Goal: Task Accomplishment & Management: Manage account settings

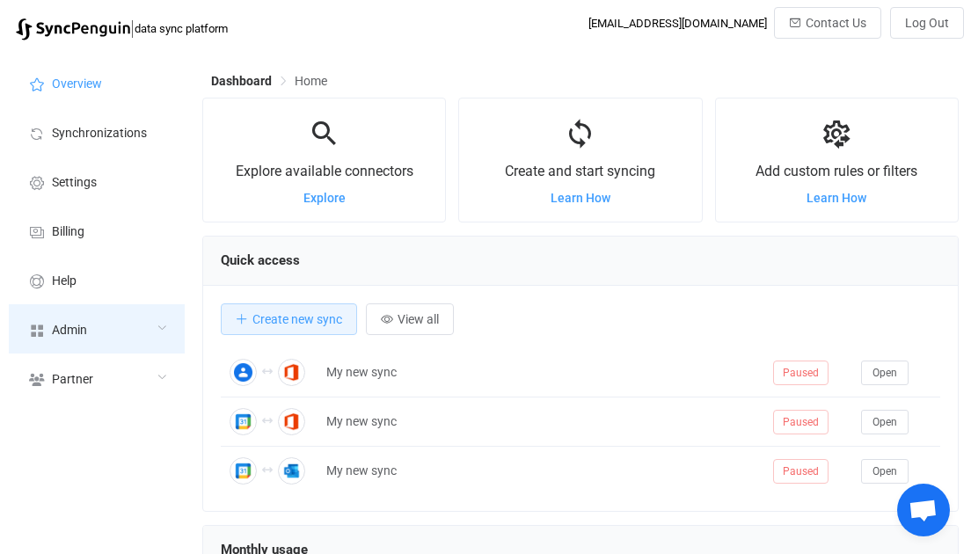
scroll to position [340, 757]
click at [133, 326] on div "Admin" at bounding box center [97, 328] width 176 height 49
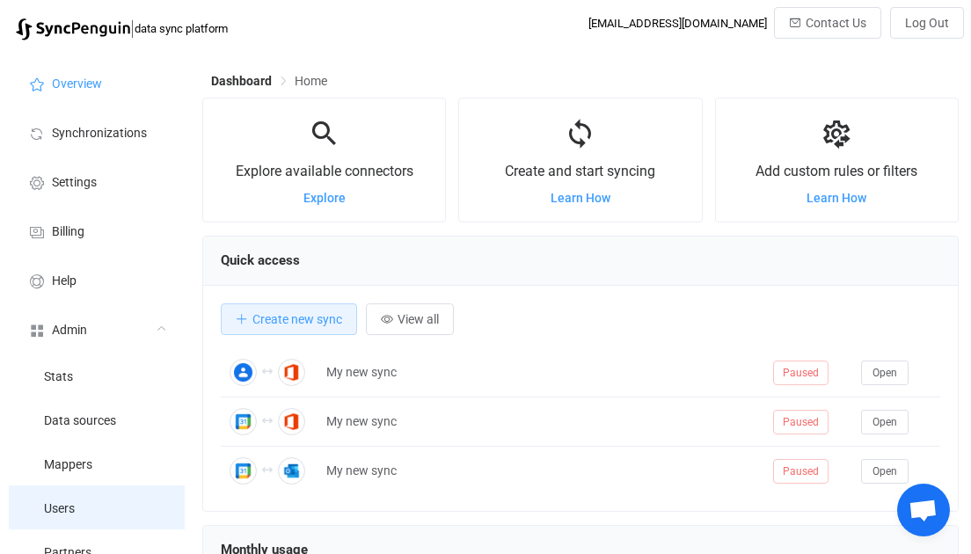
click at [116, 503] on li "Users" at bounding box center [97, 508] width 176 height 44
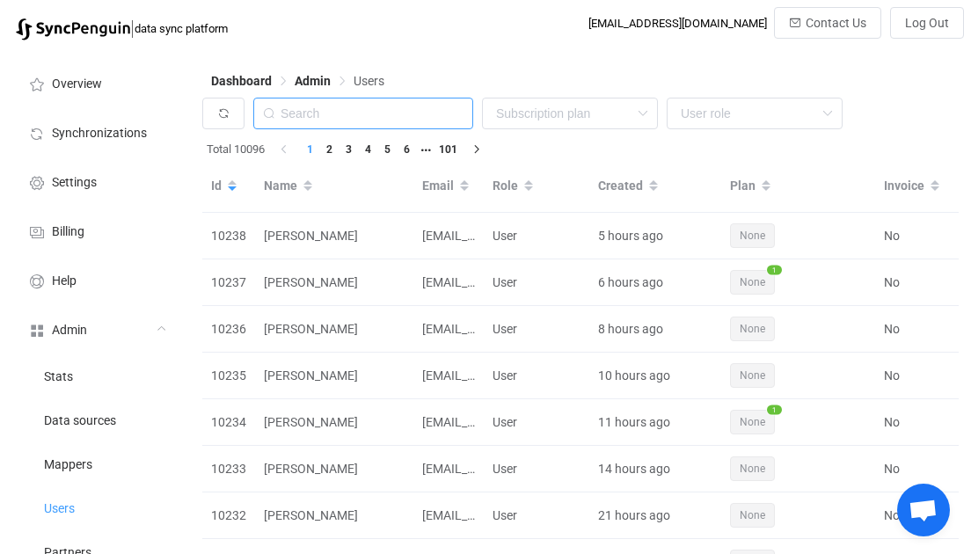
click at [362, 119] on input "text" at bounding box center [363, 114] width 220 height 32
paste input "[PERSON_NAME][EMAIL_ADDRESS][DOMAIN_NAME]"
type input "darren.fine@reportstar.net"
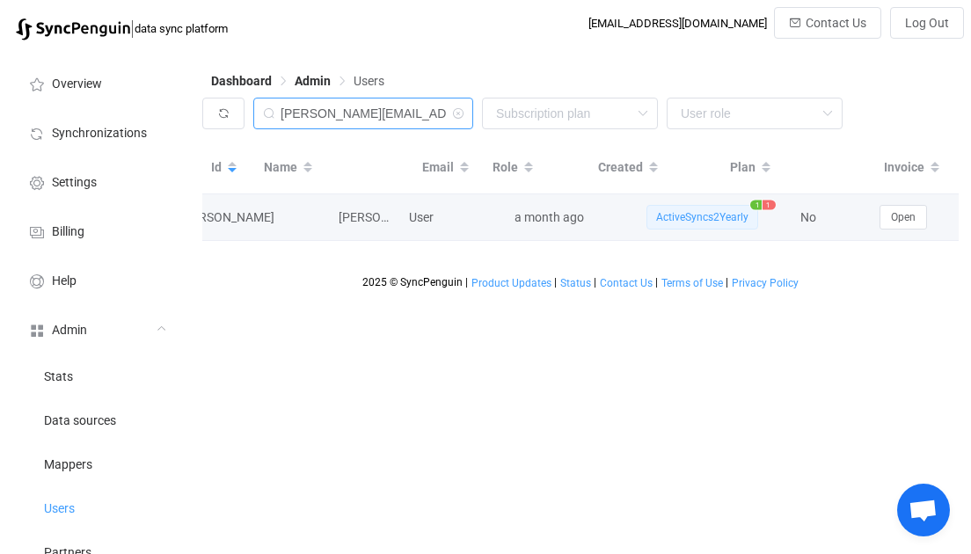
scroll to position [0, 84]
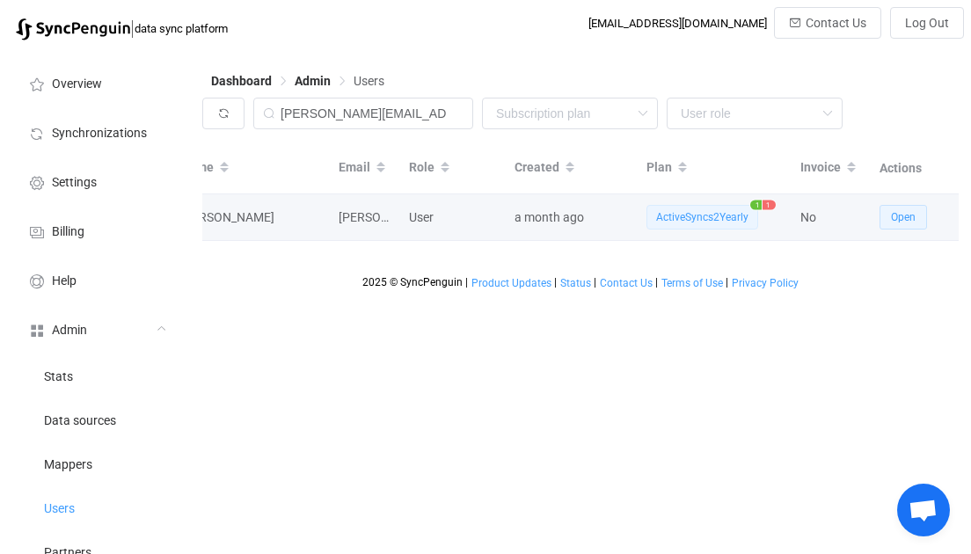
click at [901, 218] on span "Open" at bounding box center [903, 217] width 25 height 12
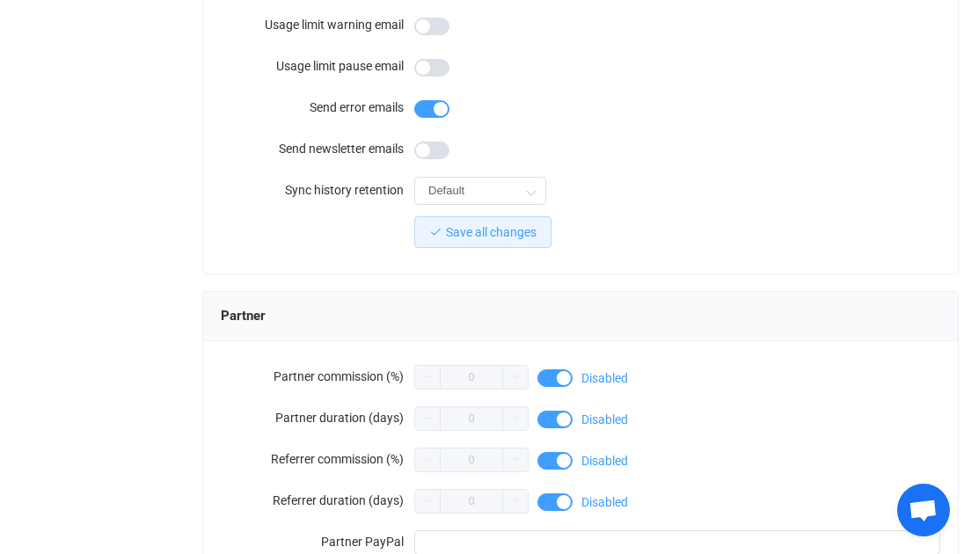
scroll to position [1668, 0]
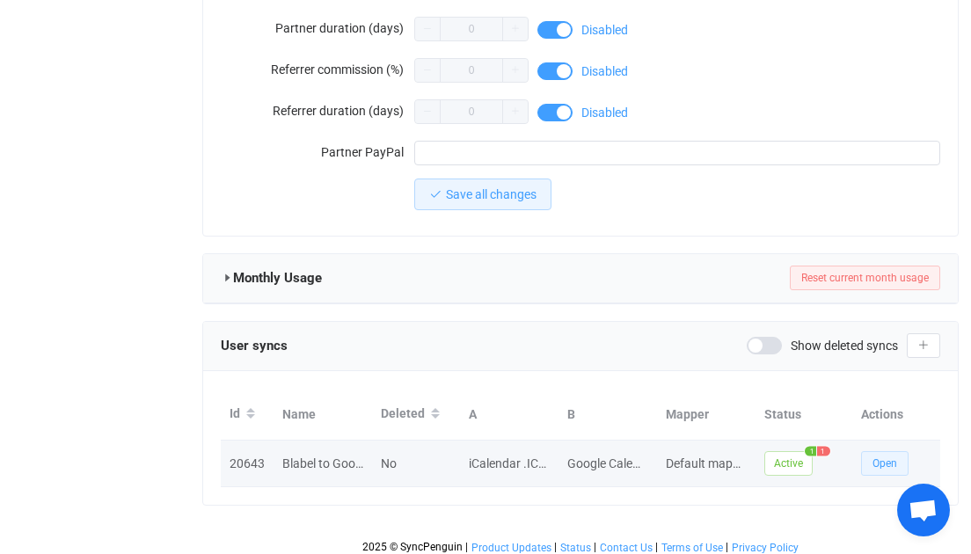
click at [899, 460] on button "Open" at bounding box center [885, 463] width 48 height 25
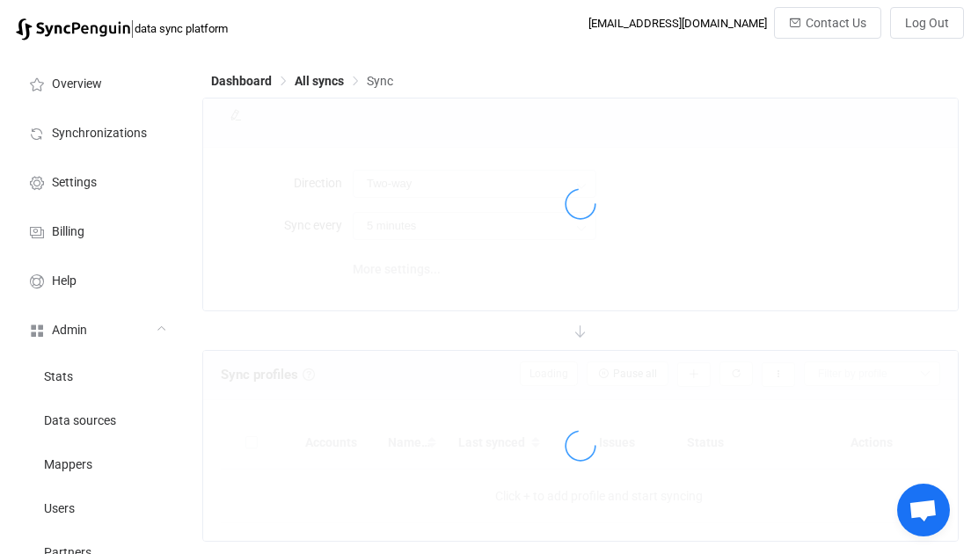
type input "iCalendar .ICS → Google"
type input "30 minutes"
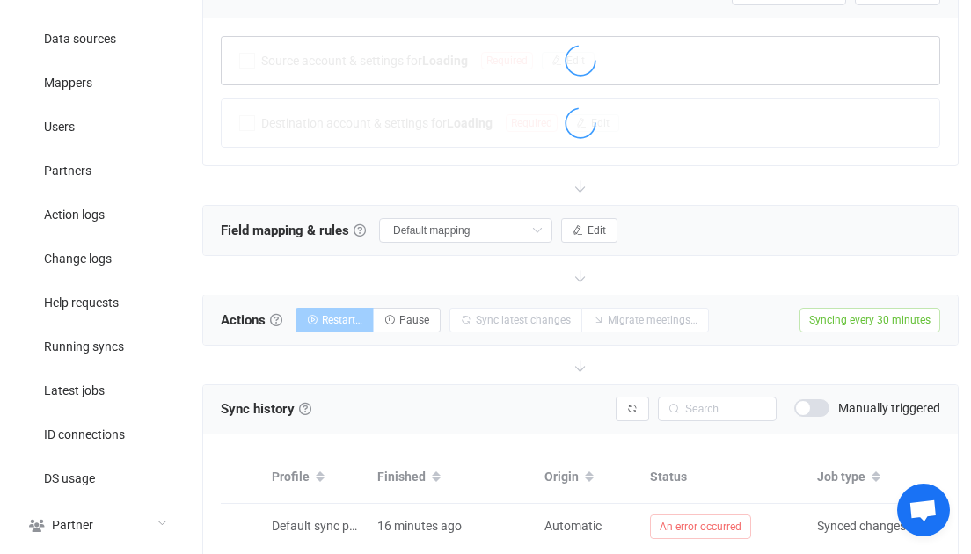
scroll to position [317, 0]
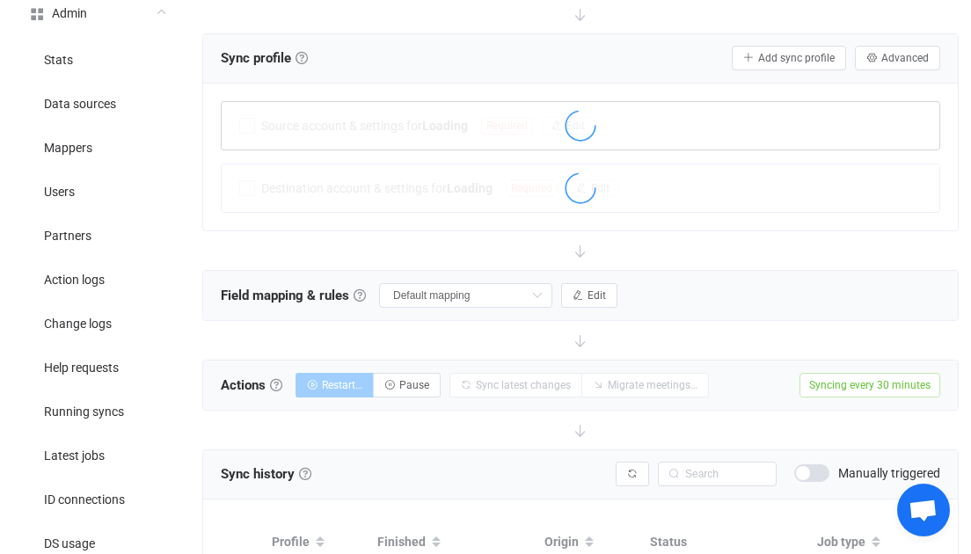
click at [482, 148] on div at bounding box center [581, 127] width 718 height 40
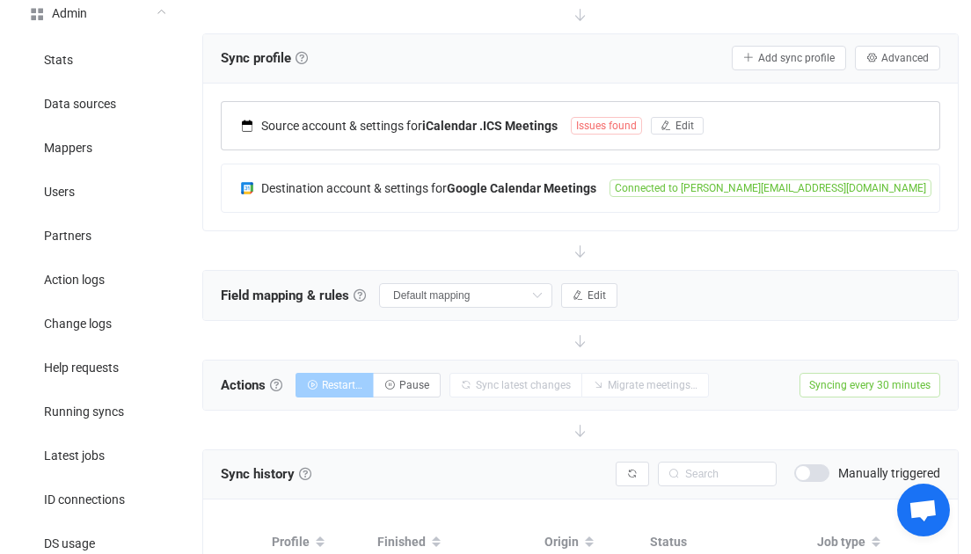
scroll to position [263, 0]
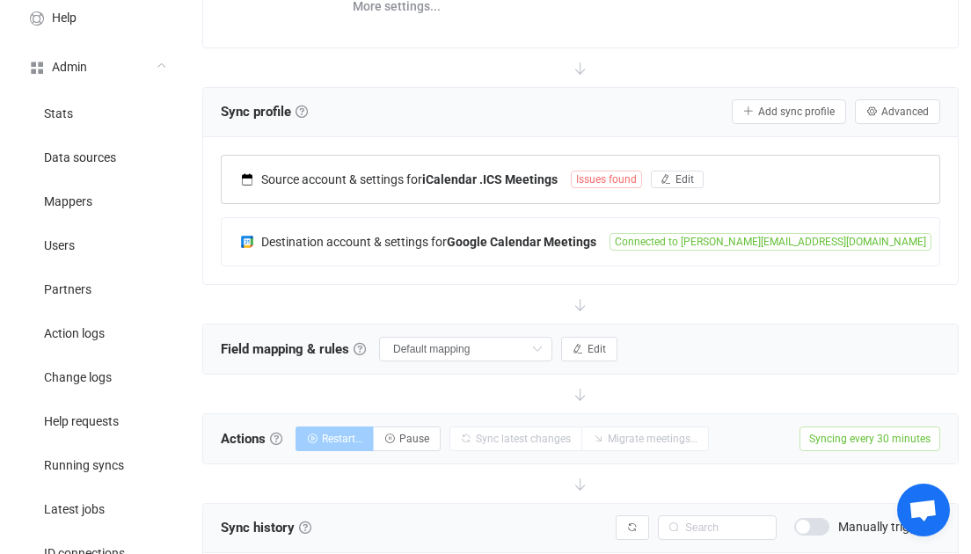
click at [474, 172] on b "iCalendar .ICS Meetings" at bounding box center [489, 179] width 135 height 14
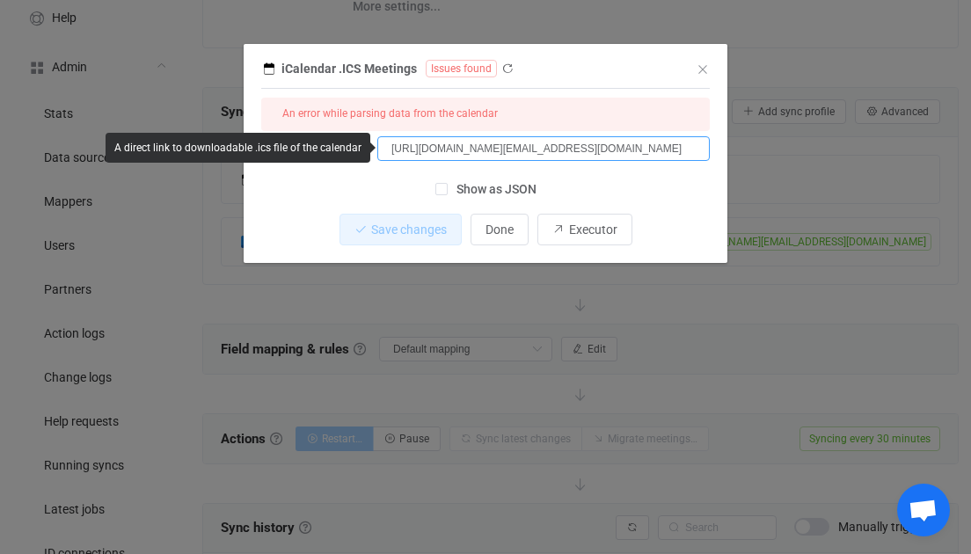
click at [520, 143] on input "https://outlook.office365.com/owa/calendar/c19dffa515964e5f801d743056920ff8@blt…" at bounding box center [543, 148] width 333 height 25
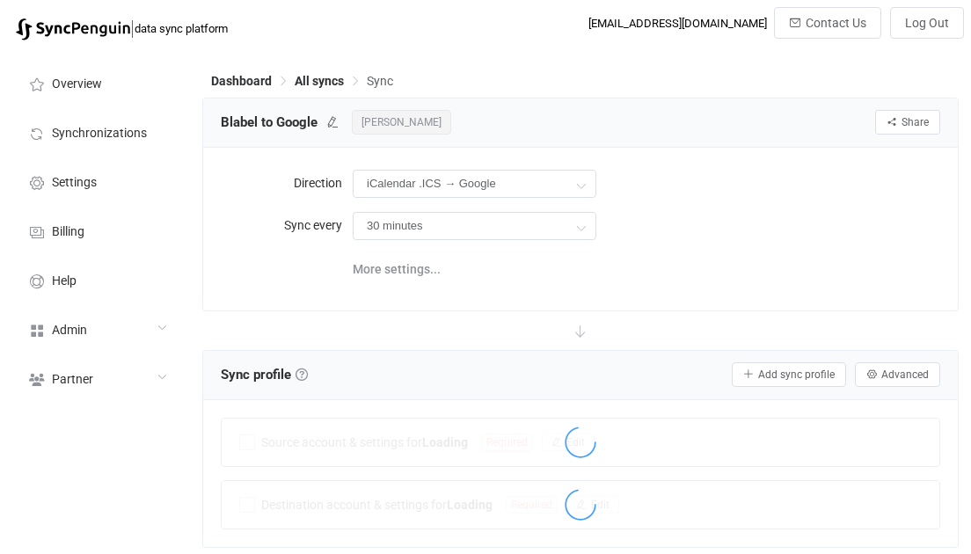
scroll to position [263, 0]
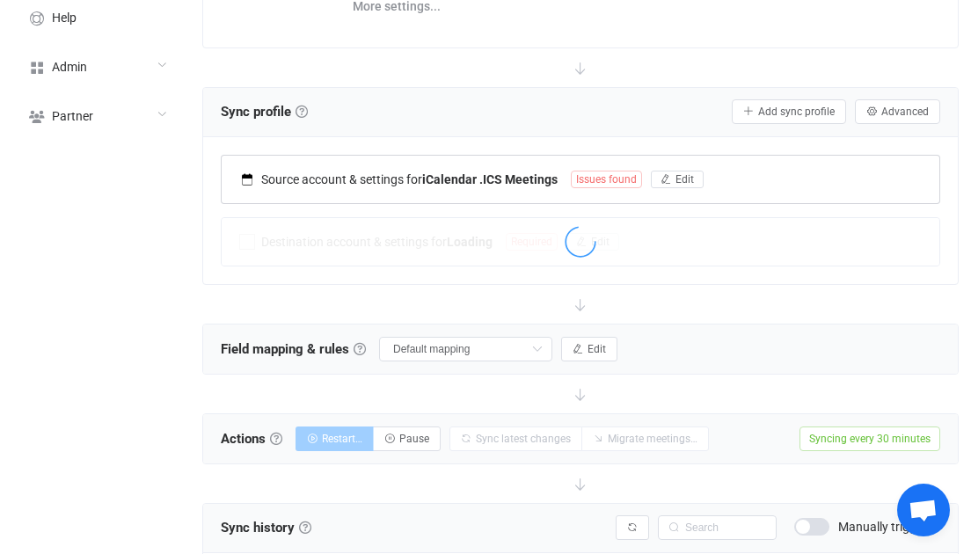
click at [550, 179] on b "iCalendar .ICS Meetings" at bounding box center [489, 179] width 135 height 14
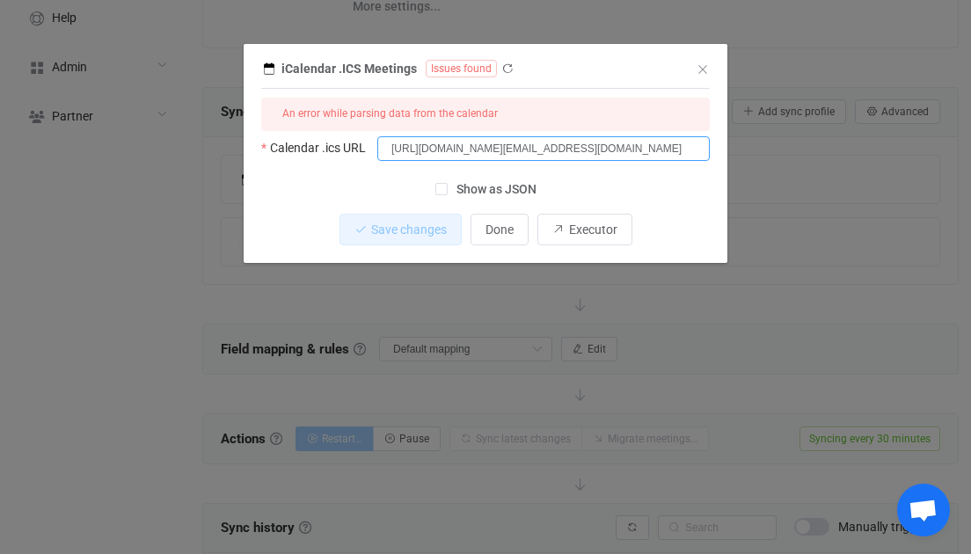
click at [520, 141] on input "https://outlook.office365.com/owa/calendar/c19dffa515964e5f801d743056920ff8@blt…" at bounding box center [543, 148] width 333 height 25
click at [523, 145] on input "https://outlook.office365.com/owa/calendar/c19dffa515964e5f801d743056920ff8@blt…" at bounding box center [543, 148] width 333 height 25
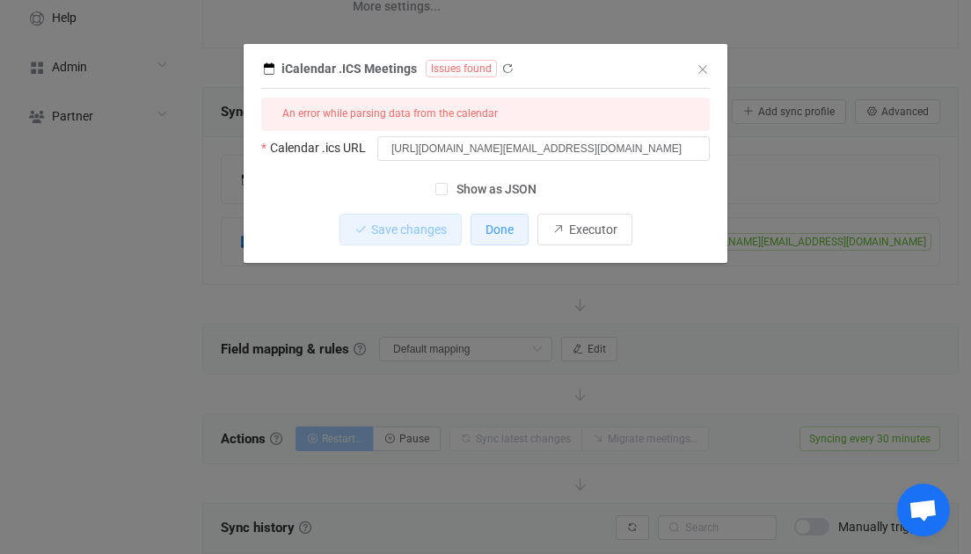
click at [523, 227] on button "Done" at bounding box center [500, 230] width 58 height 32
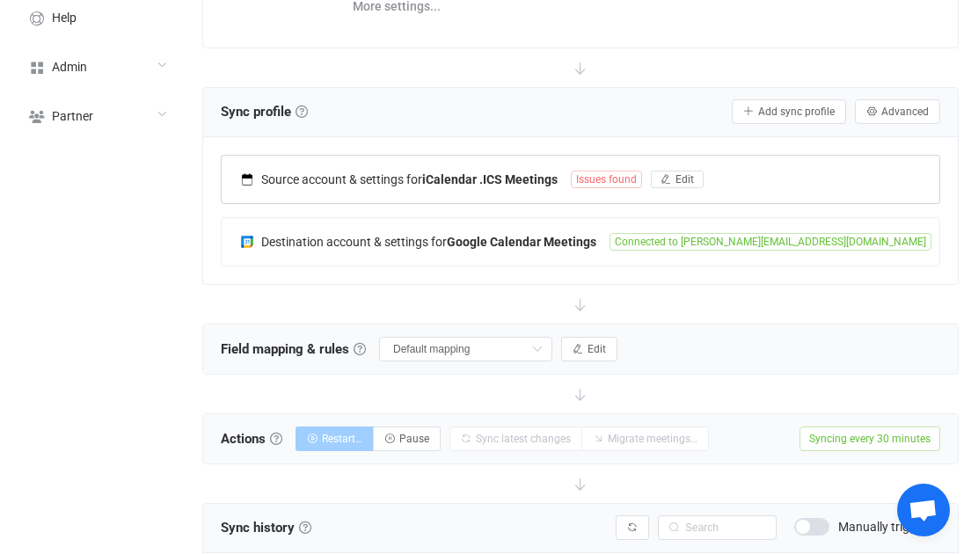
click at [500, 191] on div "Source account & settings for iCalendar .ICS Meetings Issues found Edit" at bounding box center [581, 180] width 718 height 48
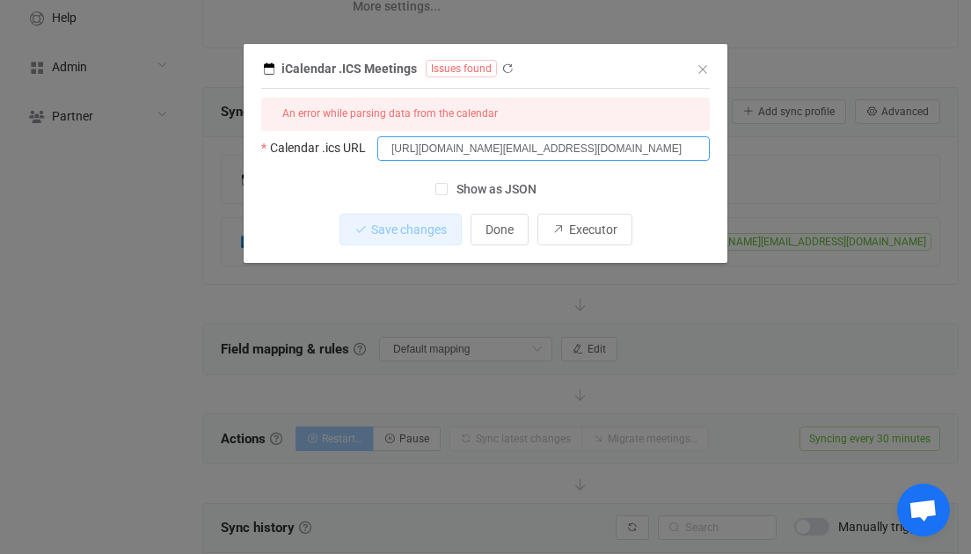
click at [555, 151] on input "https://outlook.office365.com/owa/calendar/c19dffa515964e5f801d743056920ff8@blt…" at bounding box center [543, 148] width 333 height 25
click at [485, 233] on button "Done" at bounding box center [500, 230] width 58 height 32
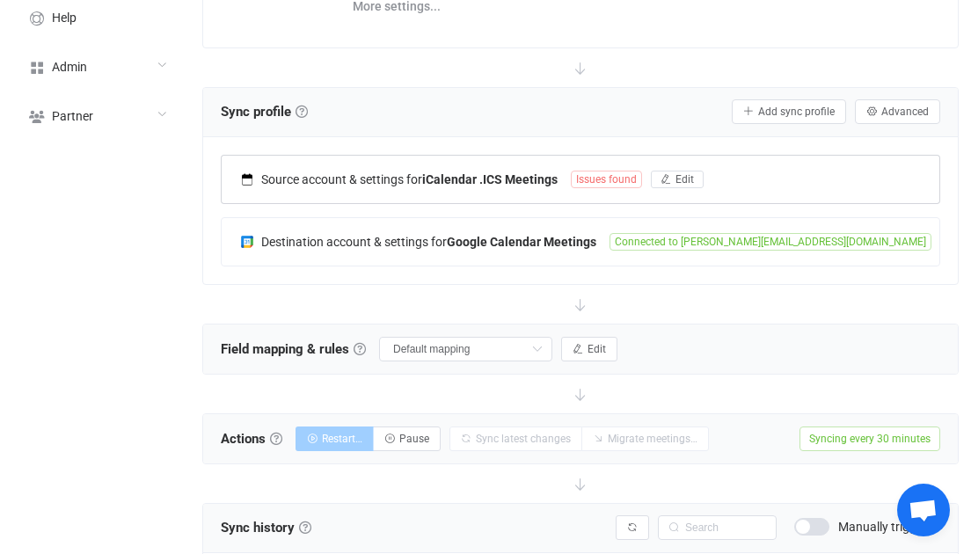
click at [555, 179] on b "iCalendar .ICS Meetings" at bounding box center [489, 179] width 135 height 14
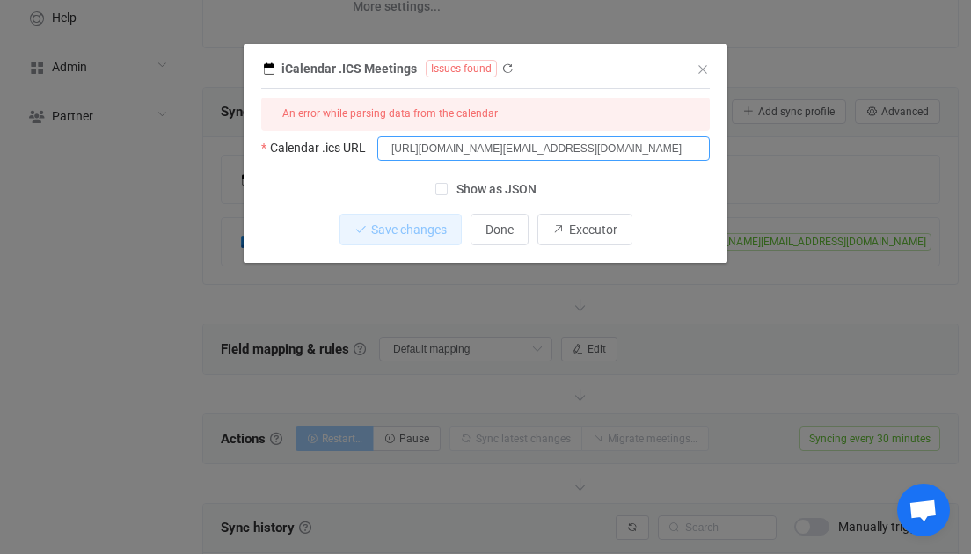
click at [564, 146] on input "https://outlook.office365.com/owa/calendar/c19dffa515964e5f801d743056920ff8@blt…" at bounding box center [543, 148] width 333 height 25
